Goal: Task Accomplishment & Management: Complete application form

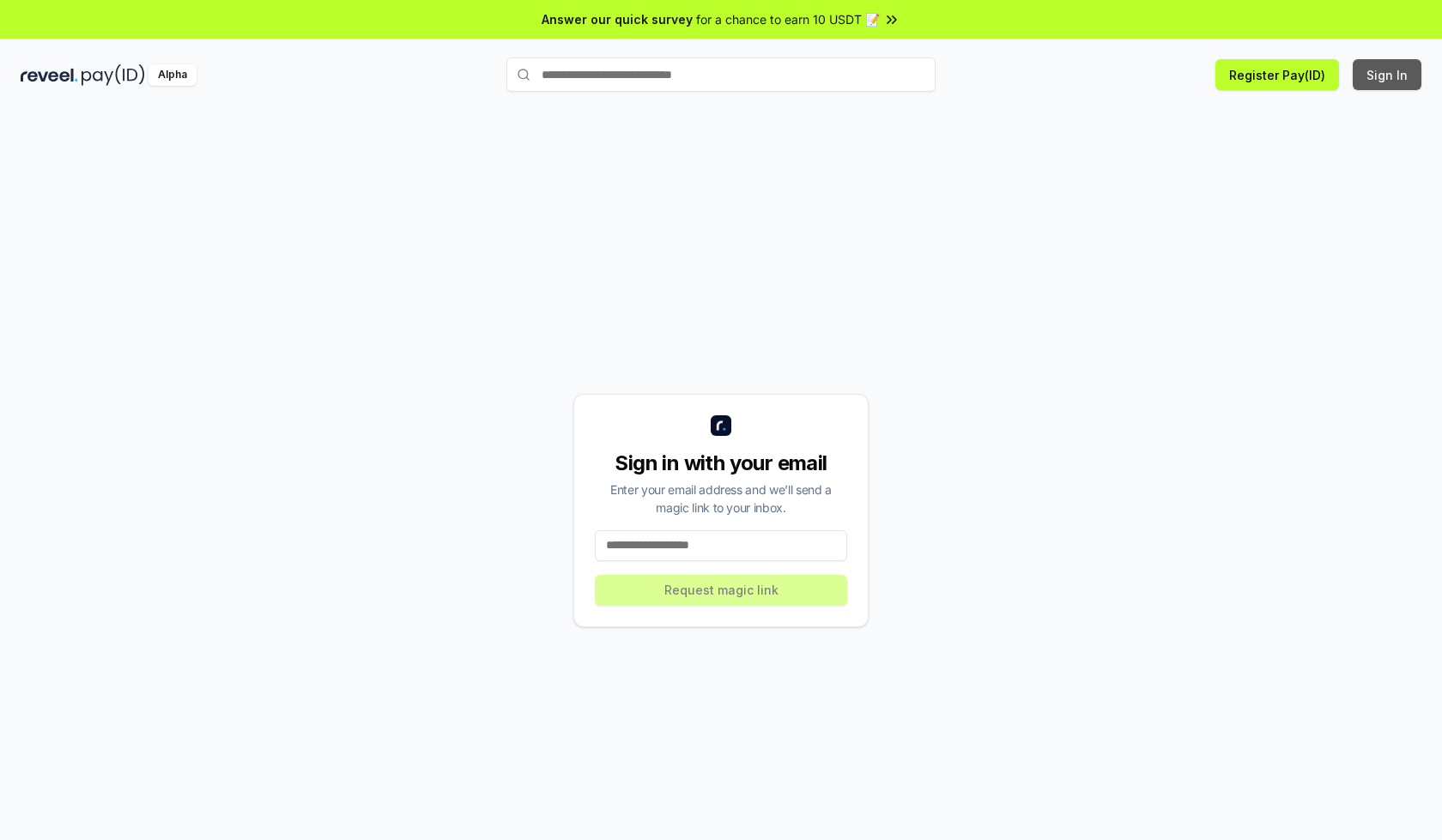
click at [1388, 75] on button "Sign In" at bounding box center [1387, 75] width 69 height 31
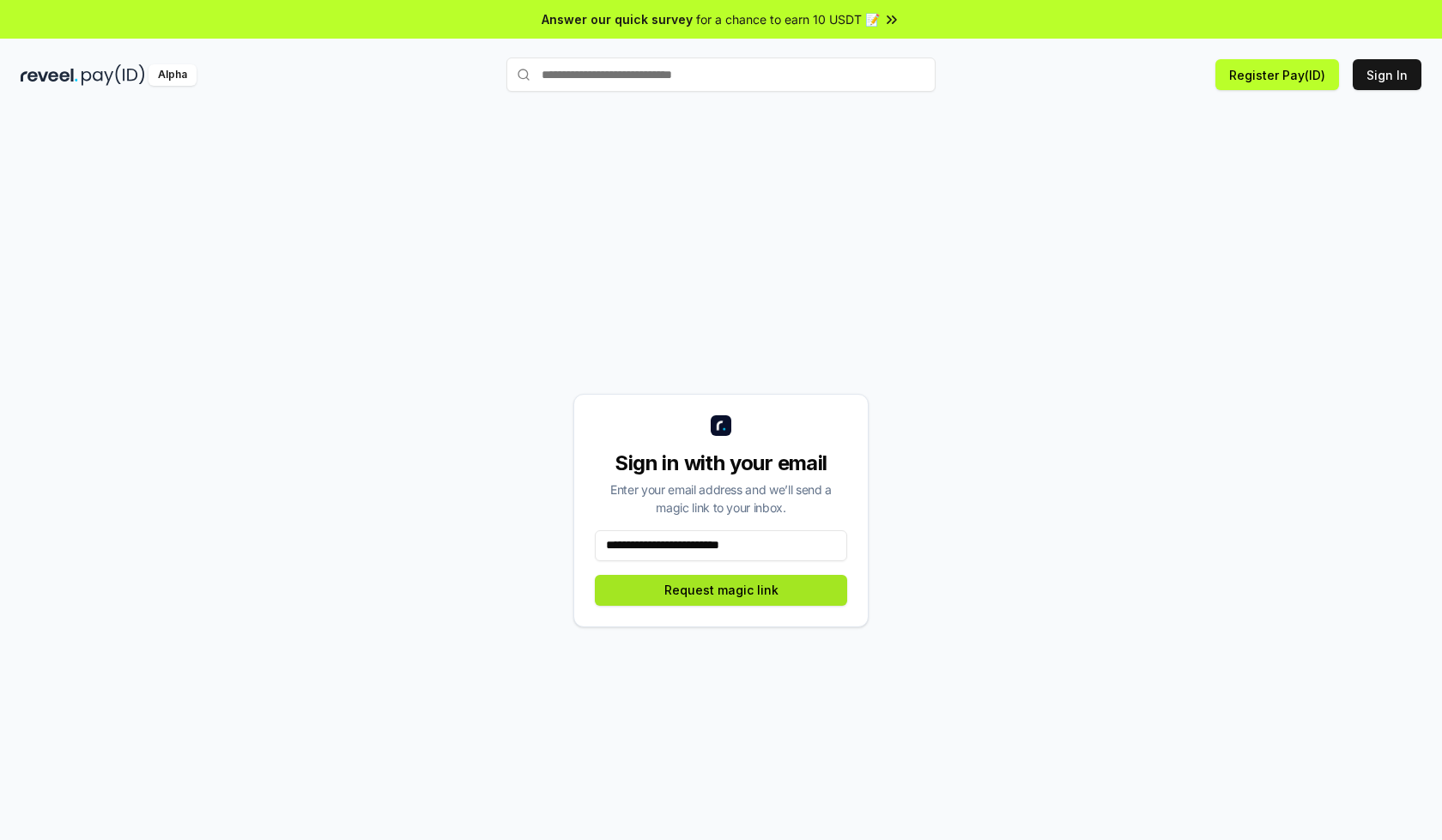
type input "**********"
click at [721, 590] on button "Request magic link" at bounding box center [721, 591] width 252 height 31
